Goal: Task Accomplishment & Management: Complete application form

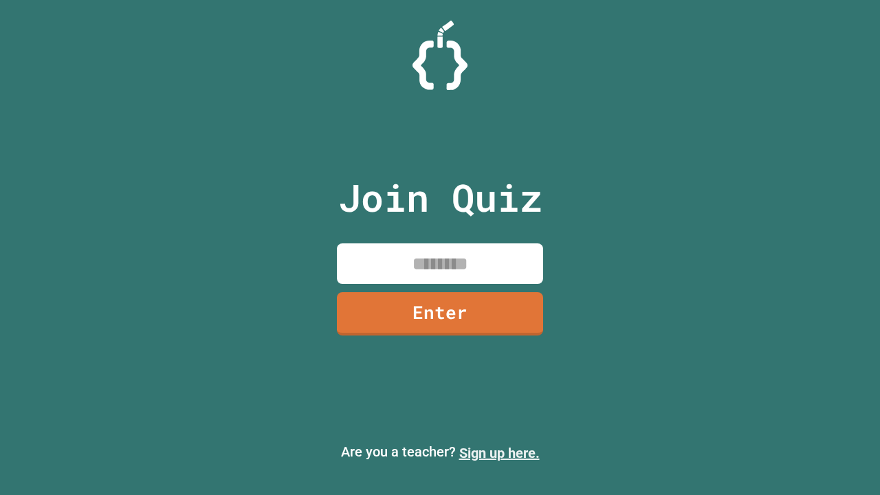
click at [499, 453] on link "Sign up here." at bounding box center [499, 453] width 80 height 16
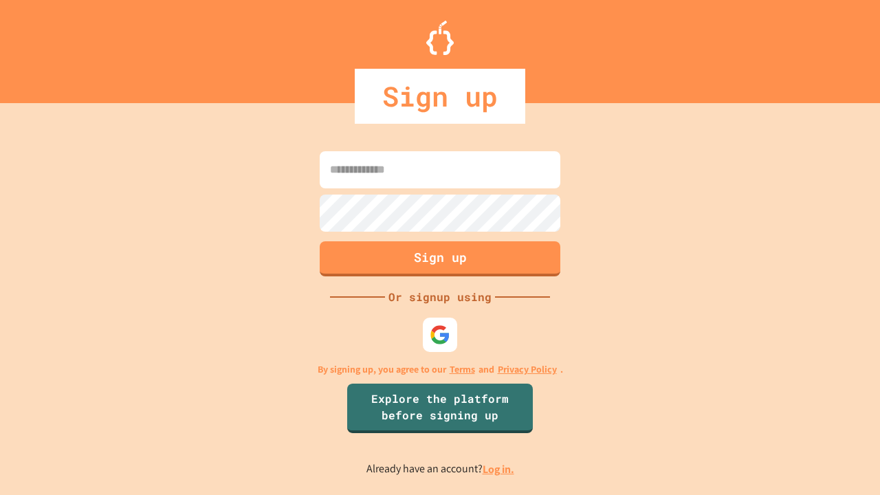
click at [499, 469] on link "Log in." at bounding box center [499, 469] width 32 height 14
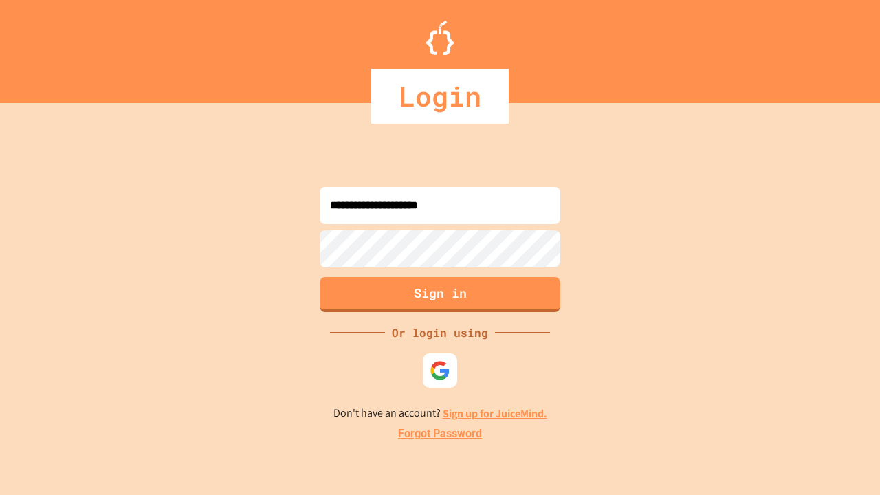
type input "**********"
